Goal: Use online tool/utility: Utilize a website feature to perform a specific function

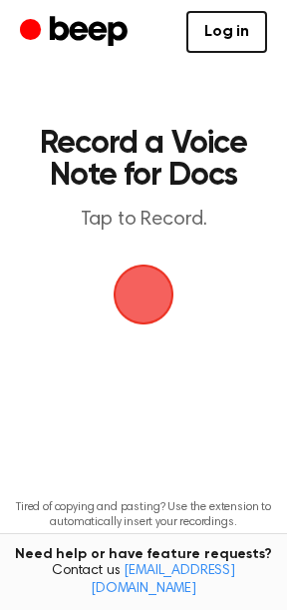
click at [121, 312] on span "button" at bounding box center [144, 294] width 56 height 56
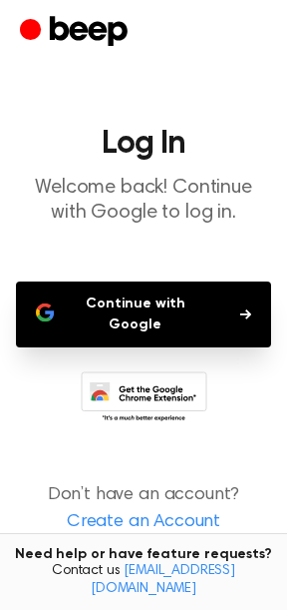
scroll to position [2, 0]
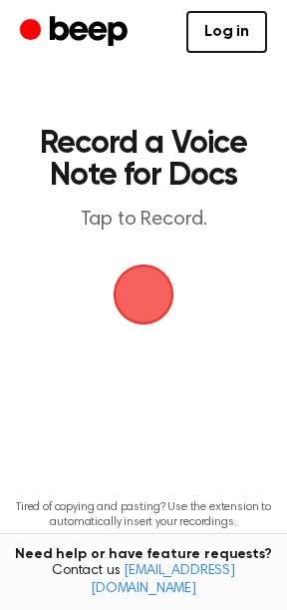
click at [150, 306] on span "button" at bounding box center [144, 294] width 56 height 56
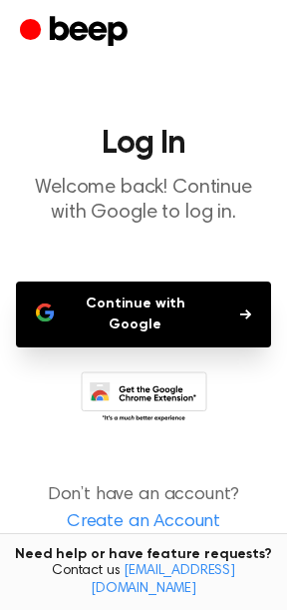
click at [150, 306] on button "Continue with Google" at bounding box center [143, 314] width 255 height 66
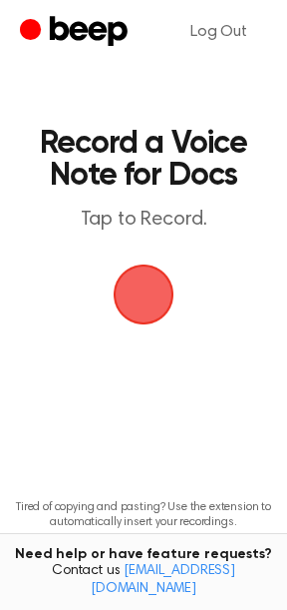
click at [160, 266] on span "button" at bounding box center [144, 294] width 56 height 56
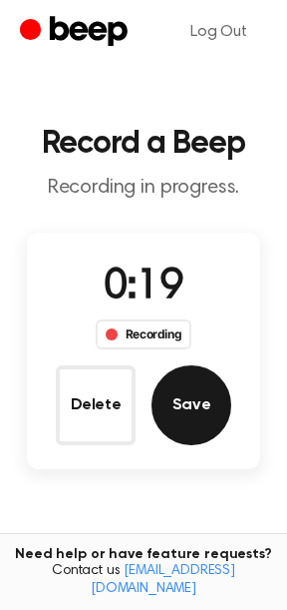
click at [176, 393] on button "Save" at bounding box center [192, 405] width 80 height 80
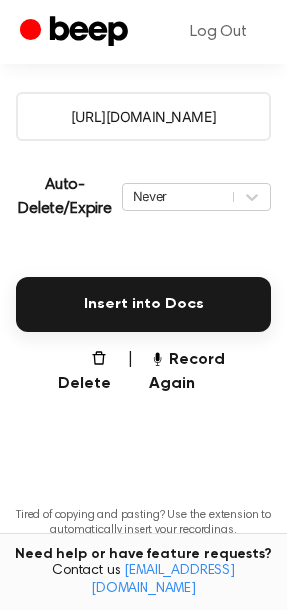
scroll to position [371, 0]
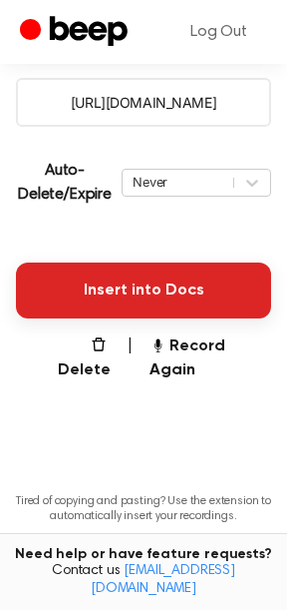
click at [144, 286] on button "Insert into Docs" at bounding box center [143, 290] width 255 height 56
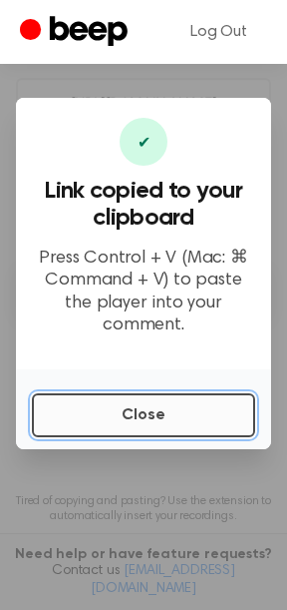
click at [111, 415] on button "Close" at bounding box center [143, 415] width 223 height 44
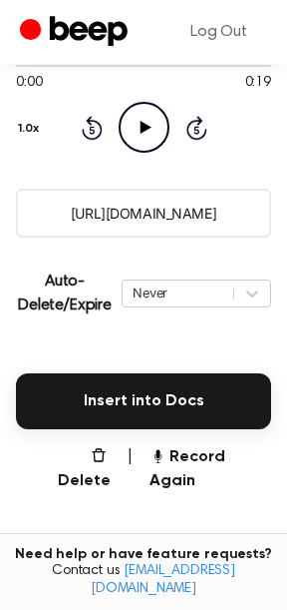
scroll to position [0, 0]
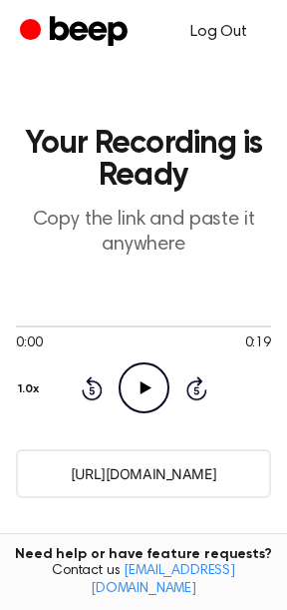
click at [237, 18] on link "Log Out" at bounding box center [219, 32] width 97 height 48
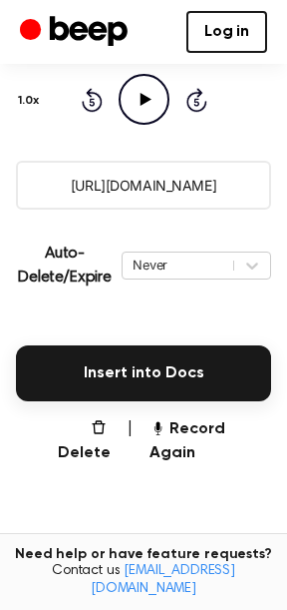
scroll to position [290, 0]
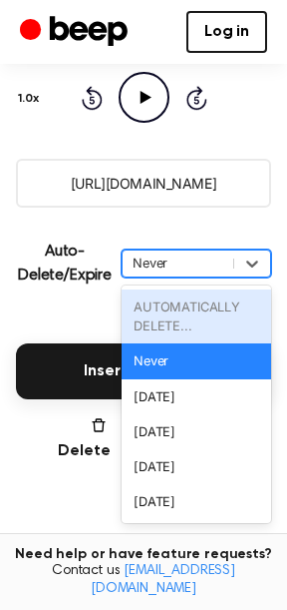
click at [142, 268] on div "Never" at bounding box center [178, 262] width 91 height 19
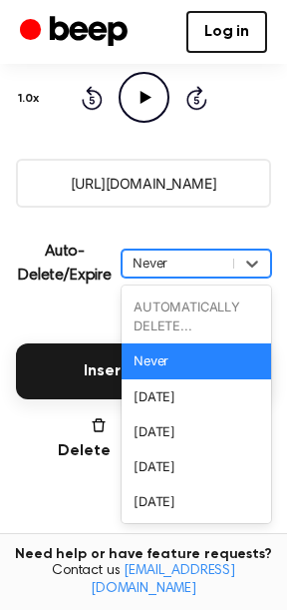
click at [160, 317] on div "AUTOMATICALLY DELETE..." at bounding box center [197, 316] width 150 height 54
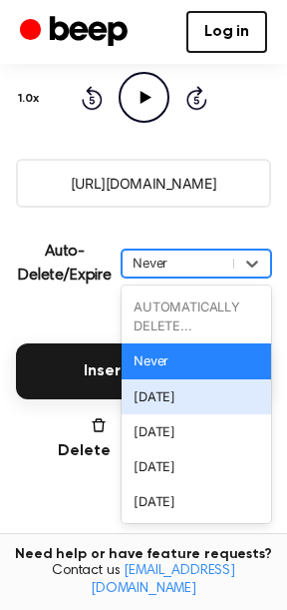
click at [151, 395] on div "[DATE]" at bounding box center [197, 396] width 150 height 35
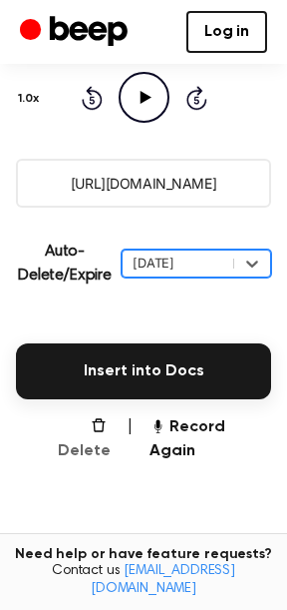
click at [96, 429] on button "Delete" at bounding box center [75, 439] width 71 height 48
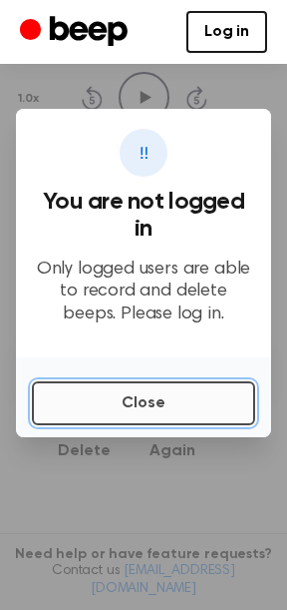
click at [122, 391] on button "Close" at bounding box center [143, 403] width 223 height 44
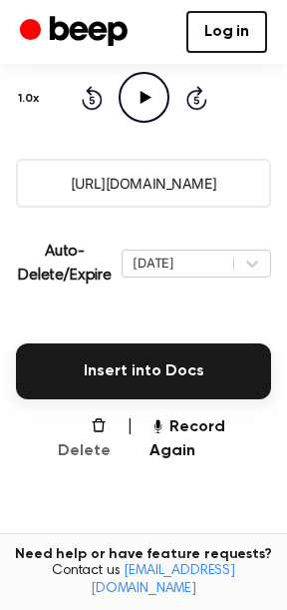
click at [77, 424] on button "Delete" at bounding box center [75, 439] width 71 height 48
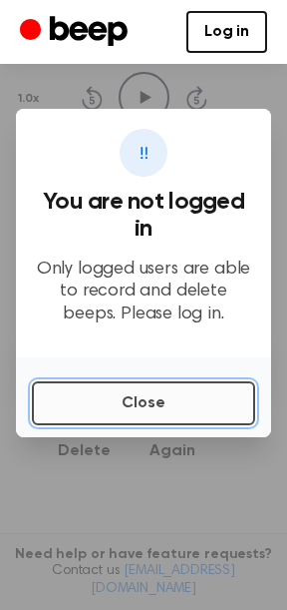
click at [139, 381] on button "Close" at bounding box center [143, 403] width 223 height 44
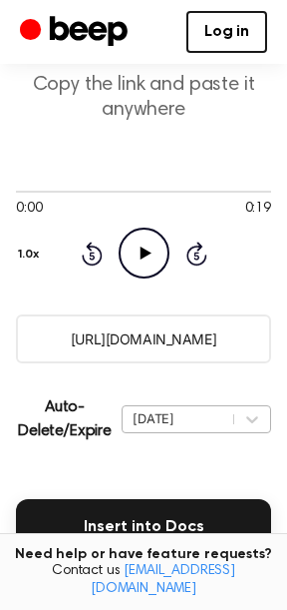
scroll to position [0, 0]
